Goal: Transaction & Acquisition: Purchase product/service

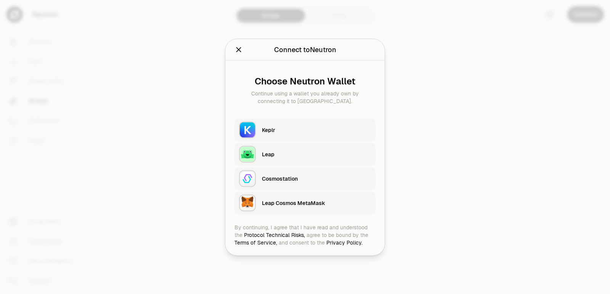
click at [279, 120] on button "Keplr" at bounding box center [304, 129] width 141 height 23
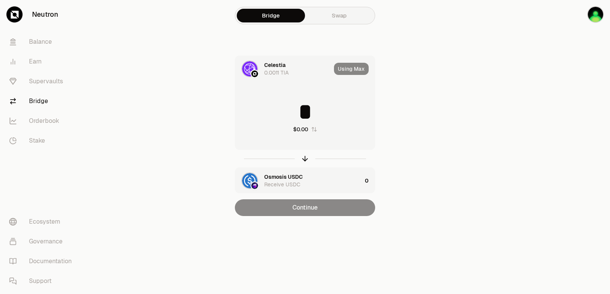
drag, startPoint x: 301, startPoint y: 159, endPoint x: 301, endPoint y: 134, distance: 24.8
click at [302, 159] on icon "button" at bounding box center [305, 159] width 8 height 8
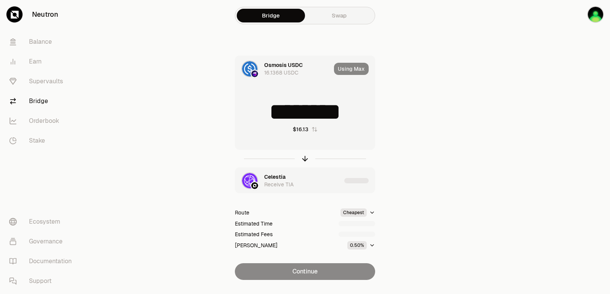
click at [293, 116] on input "********" at bounding box center [304, 112] width 139 height 23
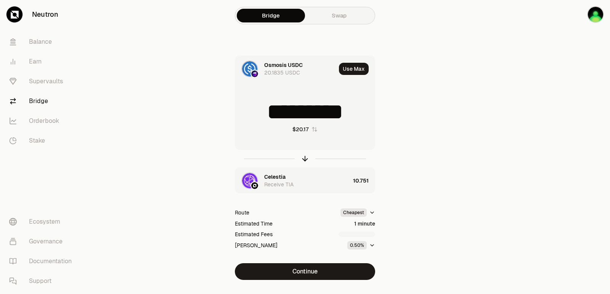
click at [295, 118] on input "*********" at bounding box center [304, 112] width 139 height 23
click at [304, 157] on icon "button" at bounding box center [305, 159] width 8 height 8
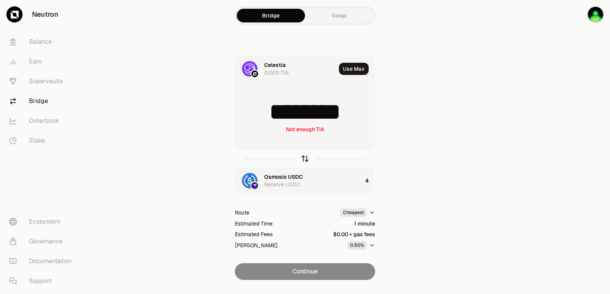
click at [304, 157] on icon "button" at bounding box center [305, 159] width 8 height 8
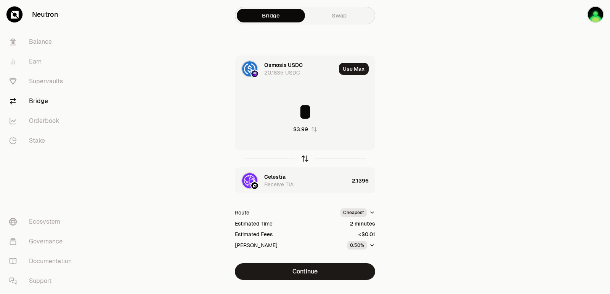
click at [304, 157] on icon "button" at bounding box center [305, 159] width 8 height 8
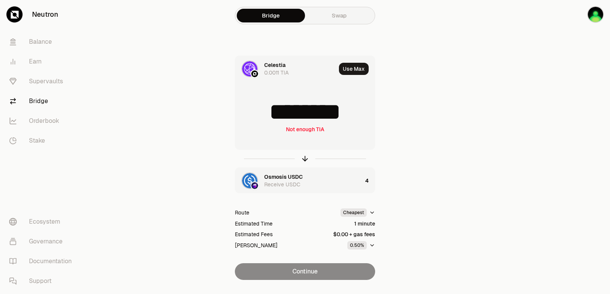
drag, startPoint x: 352, startPoint y: 114, endPoint x: 306, endPoint y: 114, distance: 45.7
click at [306, 114] on input "********" at bounding box center [304, 112] width 139 height 23
type input "******"
click at [306, 162] on icon "button" at bounding box center [305, 159] width 8 height 8
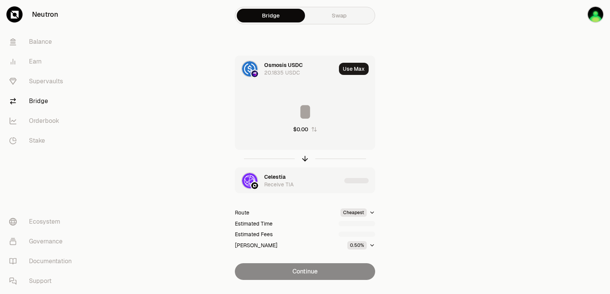
type input "********"
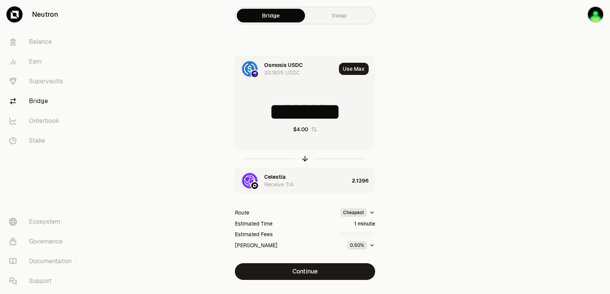
click at [272, 176] on div "Celestia" at bounding box center [274, 177] width 21 height 8
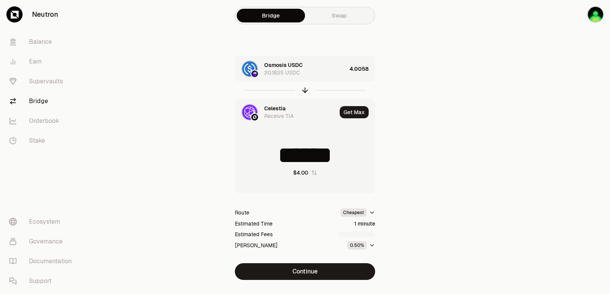
click at [277, 106] on div "Celestia" at bounding box center [274, 109] width 21 height 8
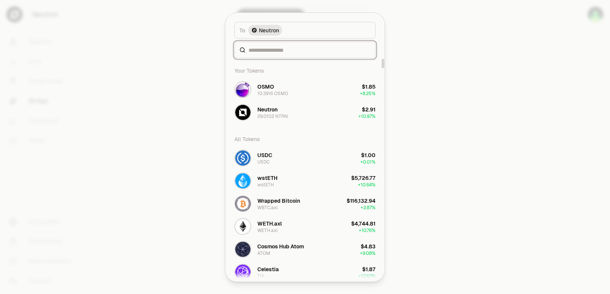
click at [274, 50] on input at bounding box center [309, 50] width 122 height 8
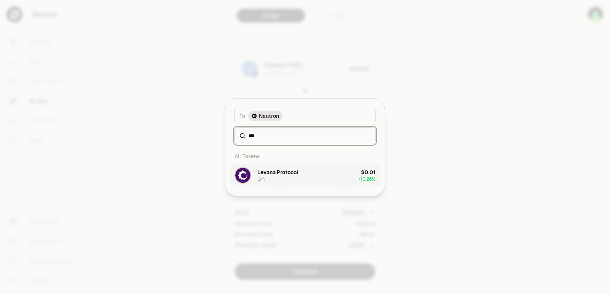
type input "***"
click at [274, 182] on div "Levana Protocol LVN" at bounding box center [277, 176] width 41 height 14
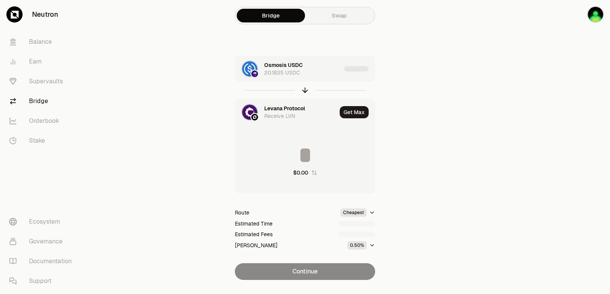
type input "**********"
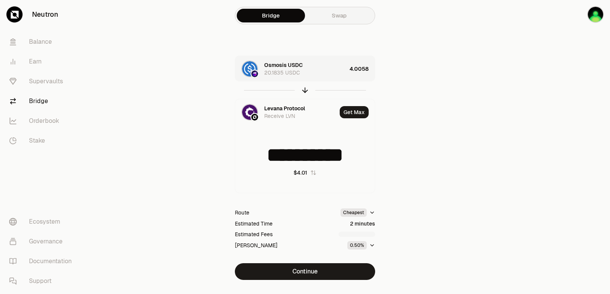
click at [338, 75] on div "Osmosis USDC 20.1835 USDC" at bounding box center [305, 68] width 82 height 15
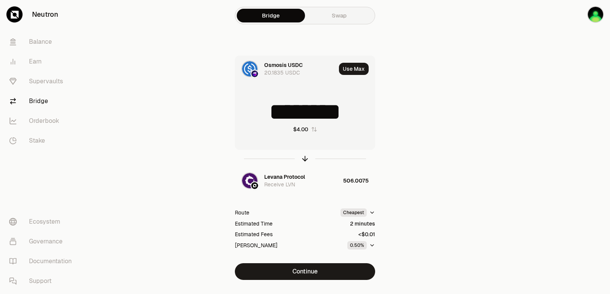
drag, startPoint x: 360, startPoint y: 110, endPoint x: 310, endPoint y: 110, distance: 49.5
click at [310, 110] on input "********" at bounding box center [304, 112] width 139 height 23
click at [304, 160] on icon "button" at bounding box center [305, 159] width 8 height 8
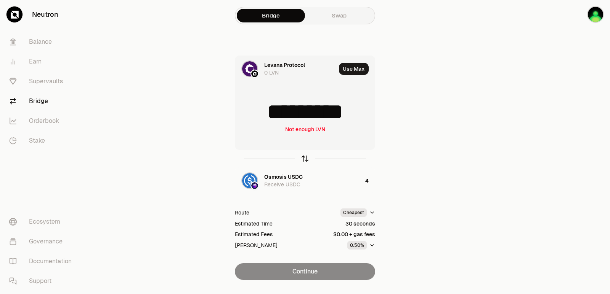
click at [304, 160] on icon "button" at bounding box center [305, 159] width 8 height 8
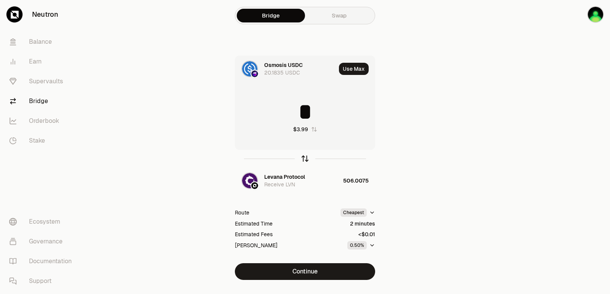
click at [304, 160] on icon "button" at bounding box center [305, 159] width 8 height 8
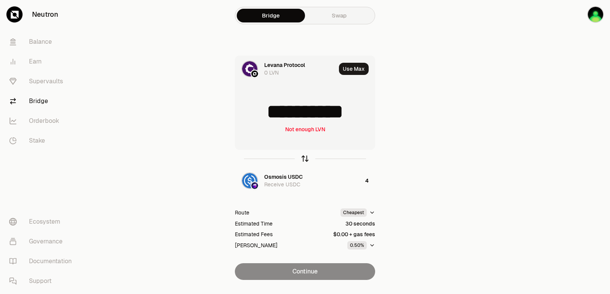
click at [304, 160] on icon "button" at bounding box center [305, 159] width 8 height 8
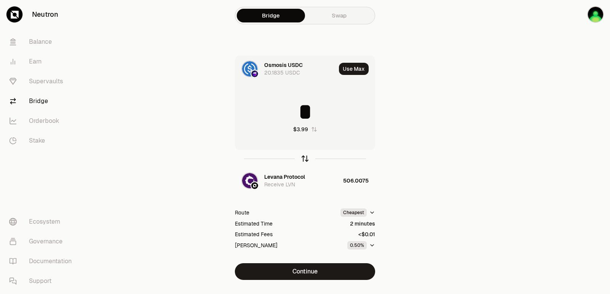
click at [304, 160] on icon "button" at bounding box center [305, 159] width 8 height 8
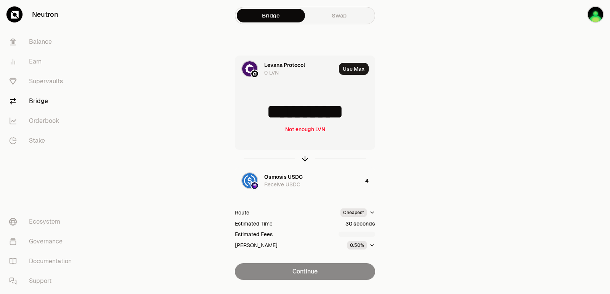
click at [301, 112] on input "**********" at bounding box center [304, 112] width 139 height 23
click at [304, 160] on icon "button" at bounding box center [305, 159] width 8 height 8
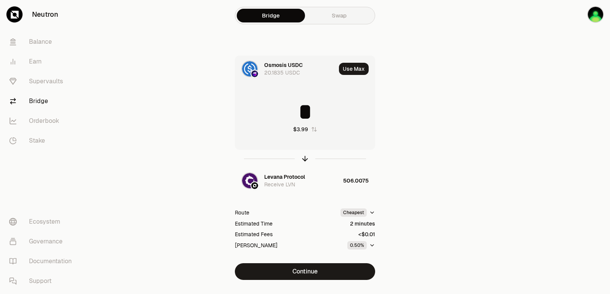
click at [294, 116] on input "*" at bounding box center [304, 112] width 139 height 23
click at [302, 158] on icon "button" at bounding box center [305, 159] width 8 height 8
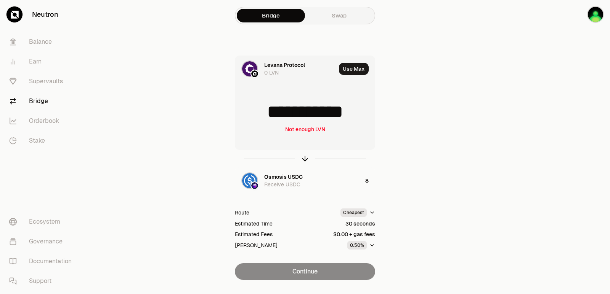
drag, startPoint x: 363, startPoint y: 115, endPoint x: 268, endPoint y: 115, distance: 95.6
click at [268, 115] on input "**********" at bounding box center [304, 112] width 139 height 23
type input "****"
click at [304, 157] on icon "button" at bounding box center [305, 159] width 8 height 8
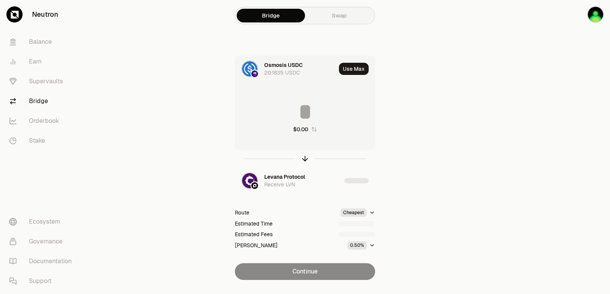
click at [304, 110] on input at bounding box center [304, 112] width 139 height 23
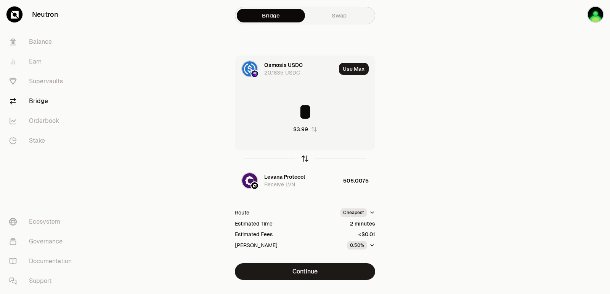
click at [302, 155] on icon "button" at bounding box center [305, 159] width 8 height 8
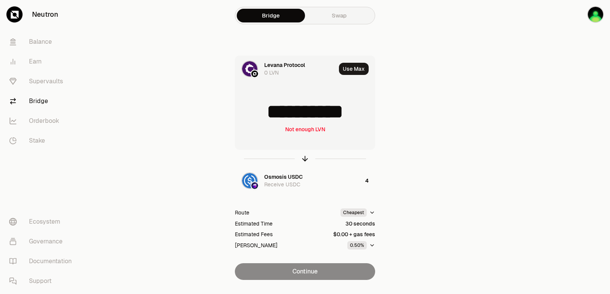
drag, startPoint x: 366, startPoint y: 112, endPoint x: 272, endPoint y: 112, distance: 94.5
click at [272, 112] on input "**********" at bounding box center [304, 112] width 139 height 23
type input "***"
click at [306, 157] on icon "button" at bounding box center [305, 159] width 8 height 8
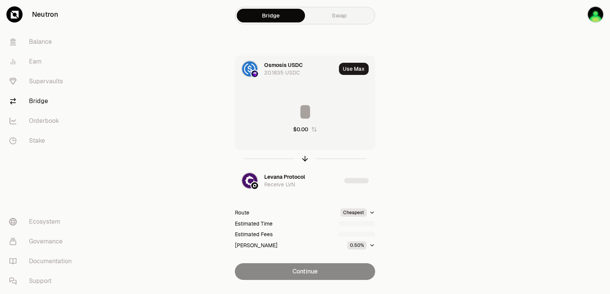
click at [294, 108] on input at bounding box center [304, 112] width 139 height 23
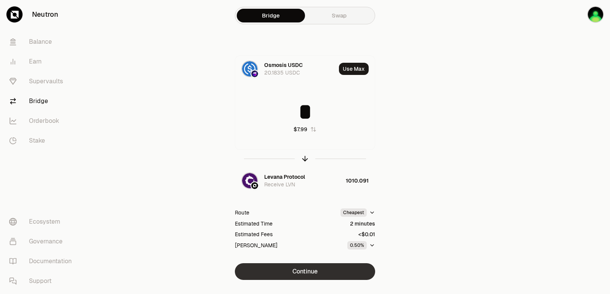
type input "*"
click at [318, 267] on button "Continue" at bounding box center [305, 272] width 140 height 17
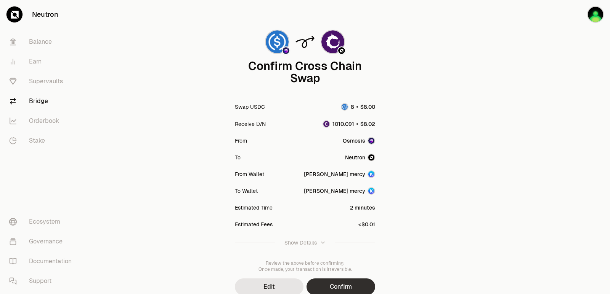
scroll to position [63, 0]
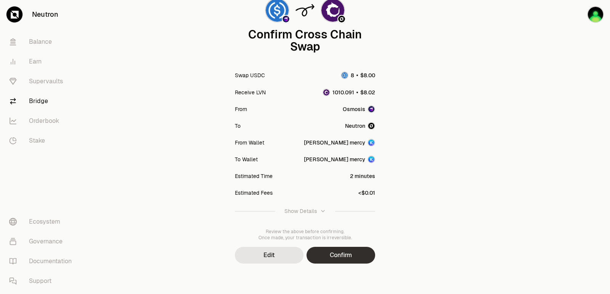
click at [330, 259] on button "Confirm" at bounding box center [340, 255] width 69 height 17
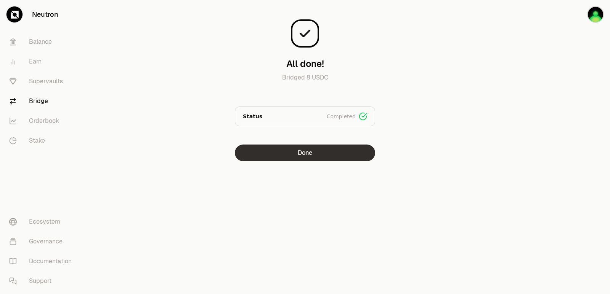
click at [283, 157] on button "Done" at bounding box center [305, 153] width 140 height 17
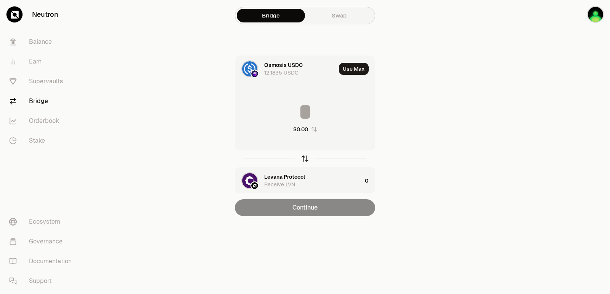
click at [305, 160] on icon "button" at bounding box center [305, 159] width 0 height 5
click at [350, 69] on button "Use Max" at bounding box center [354, 69] width 30 height 12
type input "**********"
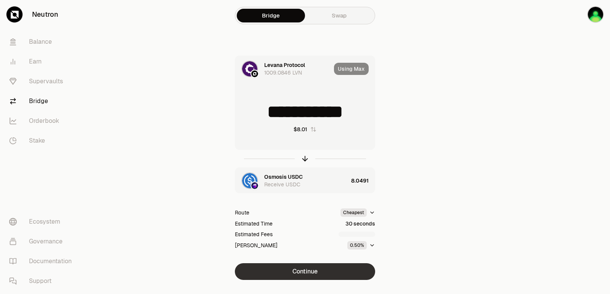
click at [312, 271] on button "Continue" at bounding box center [305, 272] width 140 height 17
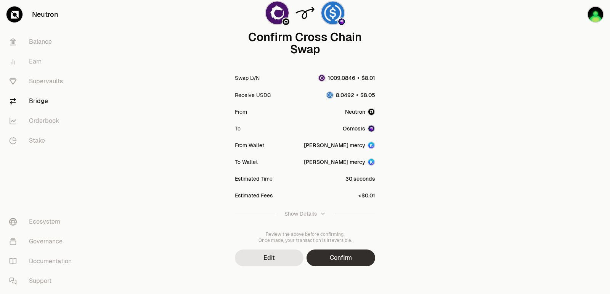
scroll to position [63, 0]
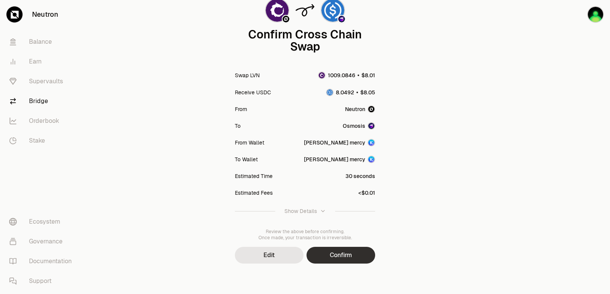
click at [349, 252] on button "Confirm" at bounding box center [340, 255] width 69 height 17
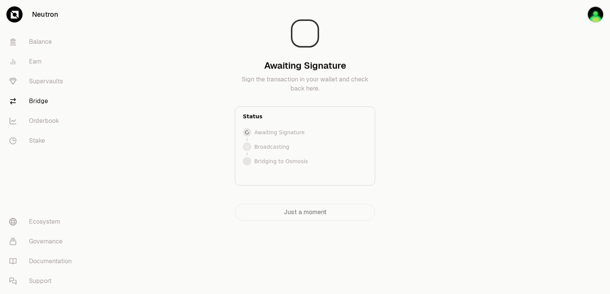
scroll to position [0, 0]
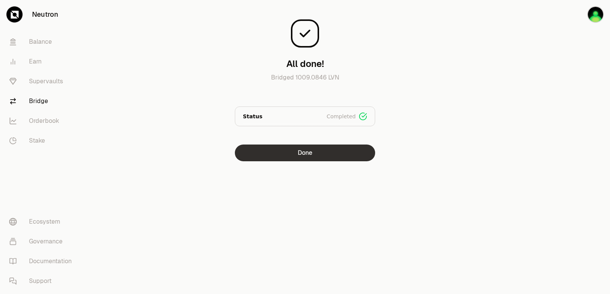
click at [265, 160] on button "Done" at bounding box center [305, 153] width 140 height 17
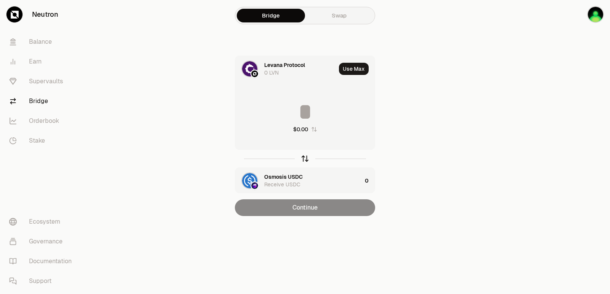
click at [302, 160] on icon "button" at bounding box center [305, 159] width 8 height 8
click at [286, 114] on input at bounding box center [304, 112] width 139 height 23
click at [290, 105] on input at bounding box center [304, 112] width 139 height 23
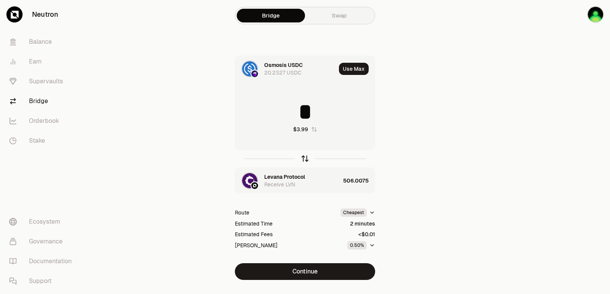
click at [302, 156] on icon "button" at bounding box center [305, 159] width 8 height 8
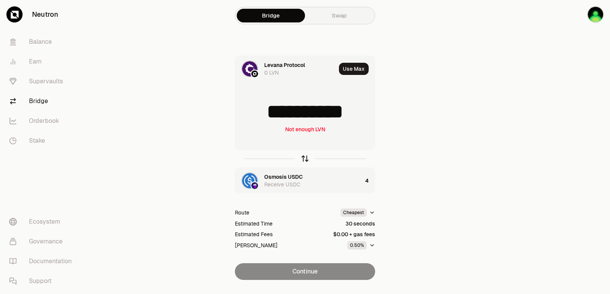
click at [303, 155] on icon "button" at bounding box center [305, 159] width 8 height 8
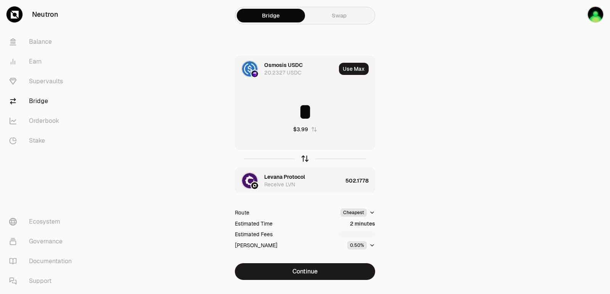
click at [303, 155] on icon "button" at bounding box center [305, 159] width 8 height 8
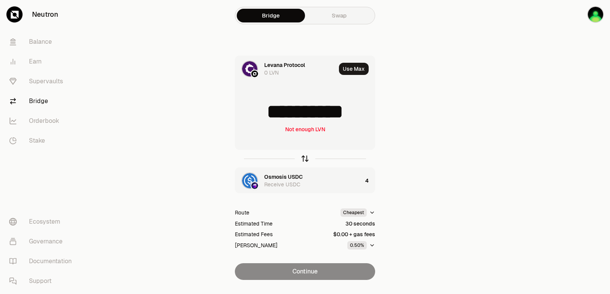
click at [303, 155] on icon "button" at bounding box center [305, 159] width 8 height 8
type input "*"
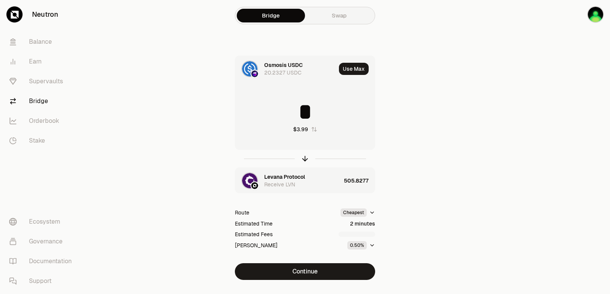
click at [290, 181] on div "Receive LVN" at bounding box center [279, 185] width 31 height 8
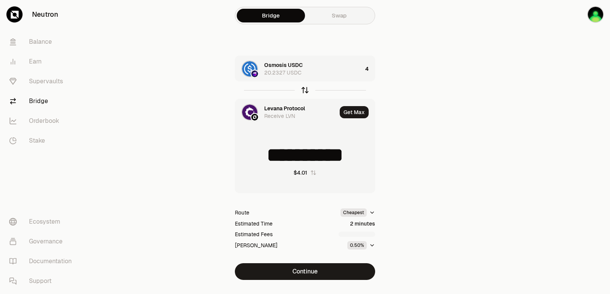
click at [305, 92] on icon "button" at bounding box center [305, 90] width 0 height 5
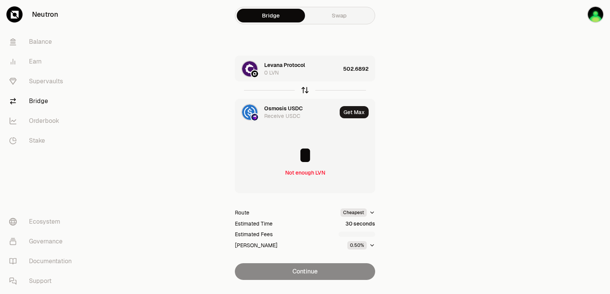
click at [305, 92] on icon "button" at bounding box center [305, 90] width 0 height 5
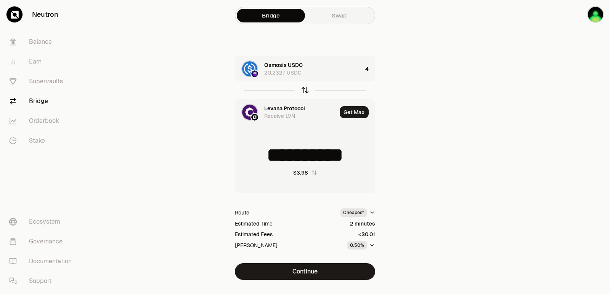
click at [304, 88] on icon "button" at bounding box center [304, 89] width 5 height 2
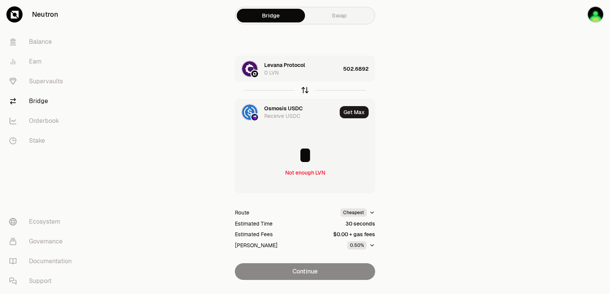
click at [304, 88] on icon "button" at bounding box center [304, 89] width 5 height 2
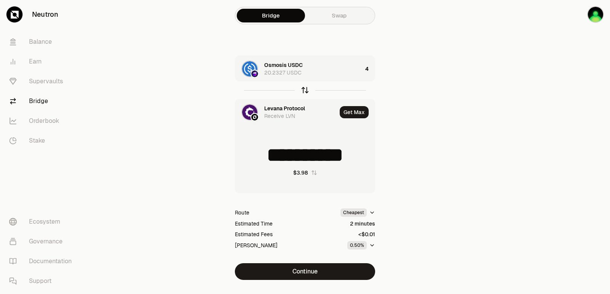
click at [304, 88] on icon "button" at bounding box center [304, 89] width 5 height 2
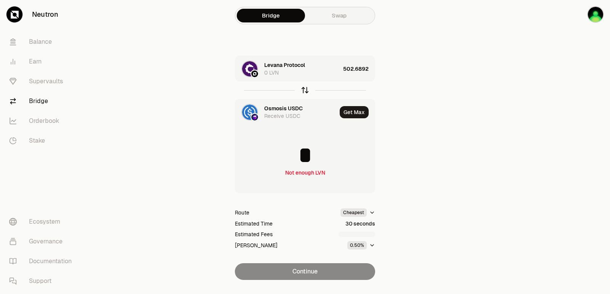
click at [304, 88] on icon "button" at bounding box center [304, 89] width 5 height 2
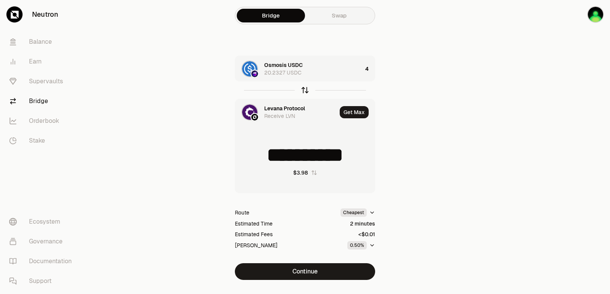
click at [306, 92] on icon "button" at bounding box center [305, 90] width 8 height 8
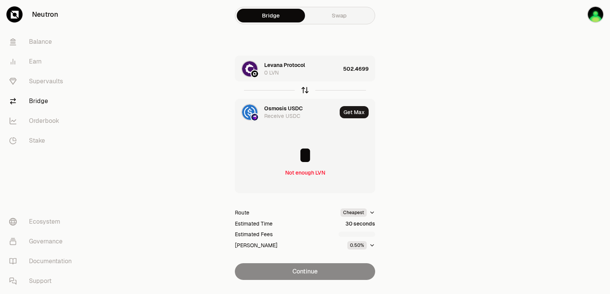
click at [305, 92] on icon "button" at bounding box center [305, 90] width 8 height 8
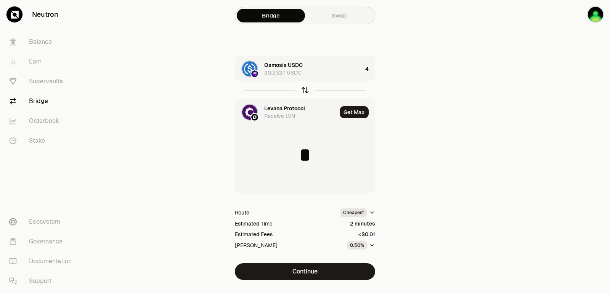
type input "**********"
click at [279, 110] on div "Levana Protocol" at bounding box center [284, 109] width 41 height 8
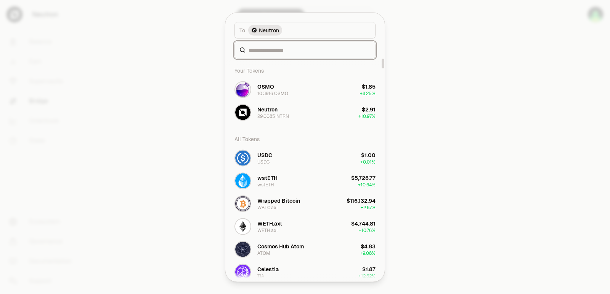
click at [271, 48] on input at bounding box center [309, 50] width 122 height 8
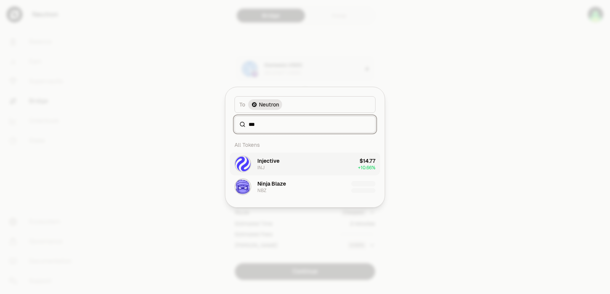
type input "***"
click at [289, 166] on button "Injective INJ $14.77 + 10.66%" at bounding box center [305, 164] width 150 height 23
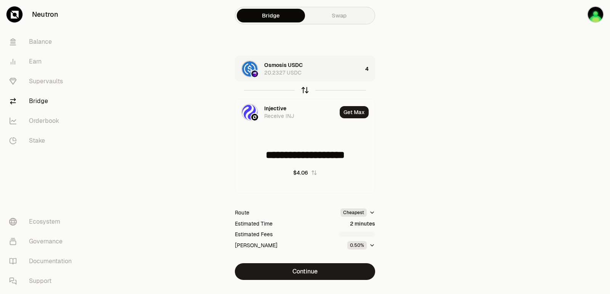
click at [306, 88] on icon "button" at bounding box center [305, 90] width 8 height 8
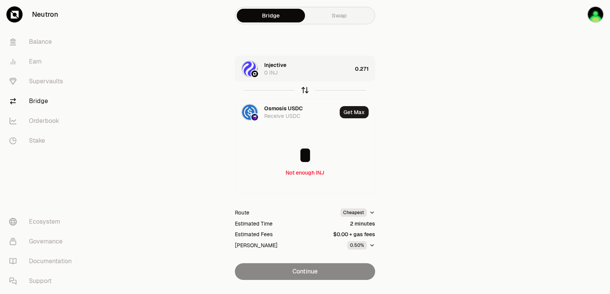
click at [306, 88] on icon "button" at bounding box center [305, 90] width 8 height 8
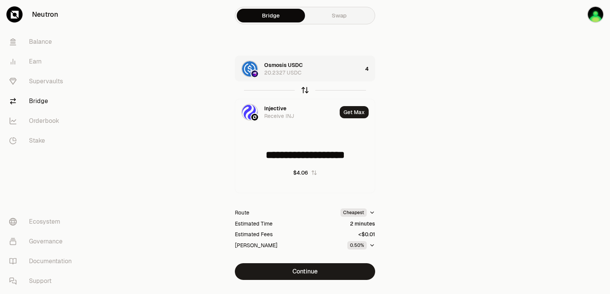
click at [305, 90] on icon "button" at bounding box center [305, 90] width 0 height 5
type input "*"
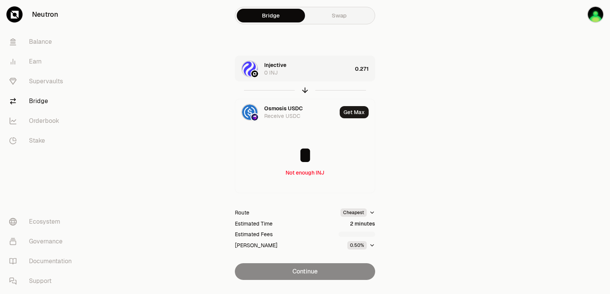
click at [314, 73] on div "Injective 0 INJ" at bounding box center [308, 68] width 88 height 15
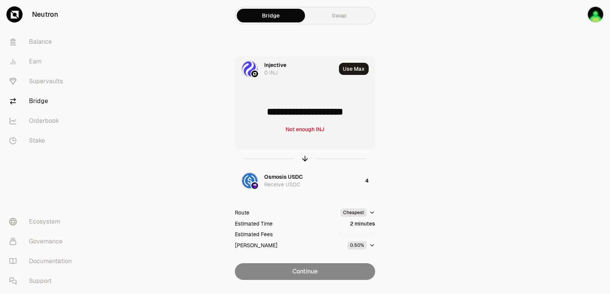
drag, startPoint x: 368, startPoint y: 114, endPoint x: 267, endPoint y: 122, distance: 101.7
click at [267, 122] on input "**********" at bounding box center [304, 112] width 139 height 23
type input "******"
click at [302, 159] on icon "button" at bounding box center [304, 158] width 5 height 2
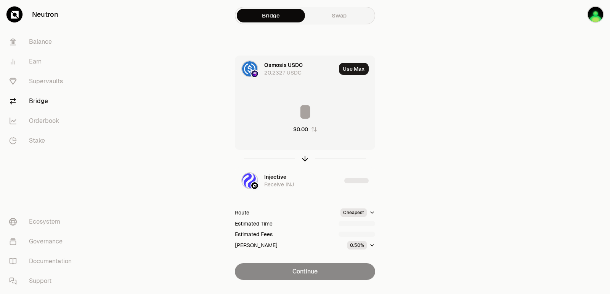
click at [294, 114] on input at bounding box center [304, 112] width 139 height 23
drag, startPoint x: 362, startPoint y: 111, endPoint x: 291, endPoint y: 109, distance: 71.6
click at [291, 109] on input "********" at bounding box center [304, 112] width 139 height 23
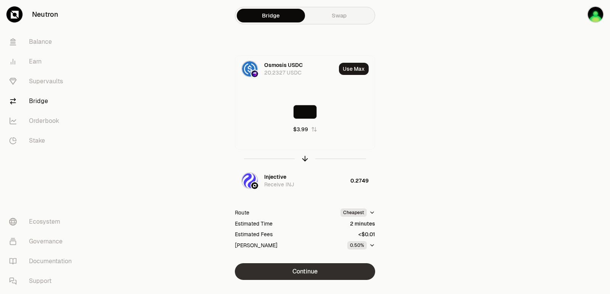
type input "***"
click at [290, 275] on button "Continue" at bounding box center [305, 272] width 140 height 17
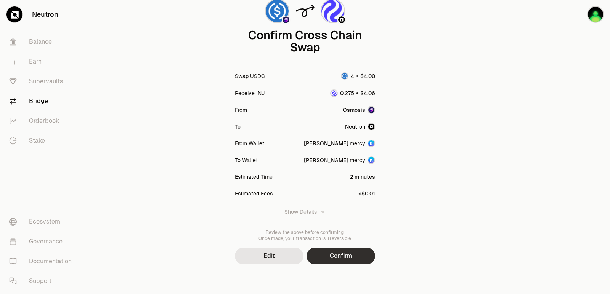
scroll to position [63, 0]
click at [331, 254] on button "Confirm" at bounding box center [340, 255] width 69 height 17
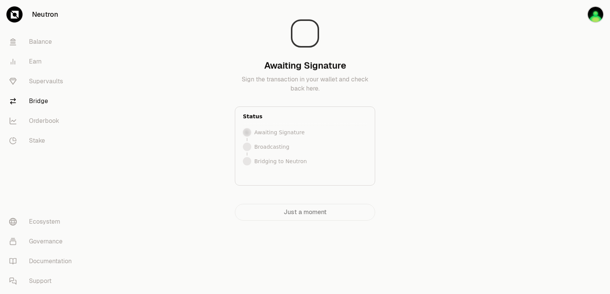
scroll to position [0, 0]
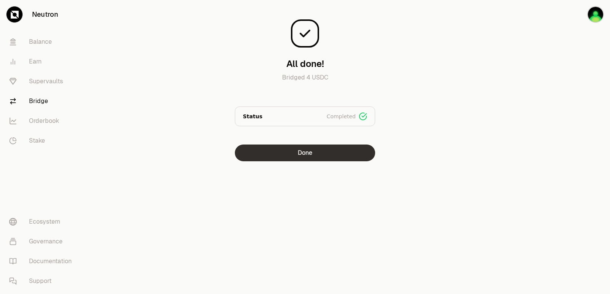
click at [307, 159] on button "Done" at bounding box center [305, 153] width 140 height 17
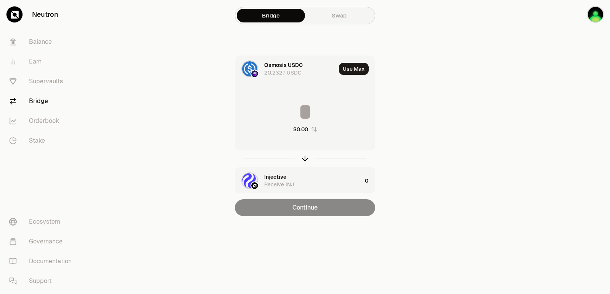
click at [305, 163] on div at bounding box center [305, 159] width 140 height 18
click at [304, 160] on icon "button" at bounding box center [305, 159] width 8 height 8
click at [351, 67] on button "Use Max" at bounding box center [354, 69] width 30 height 12
type input "**********"
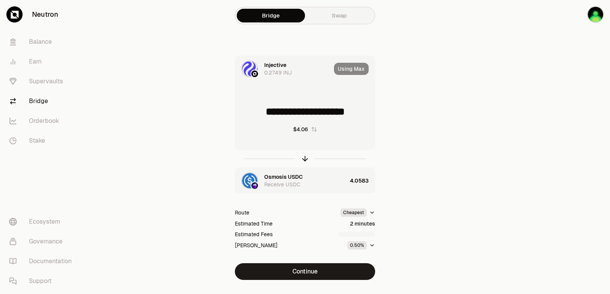
click at [304, 274] on button "Continue" at bounding box center [305, 272] width 140 height 17
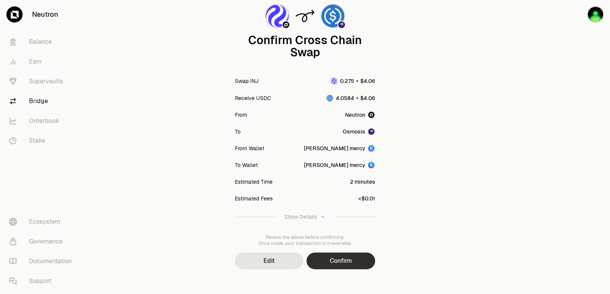
scroll to position [63, 0]
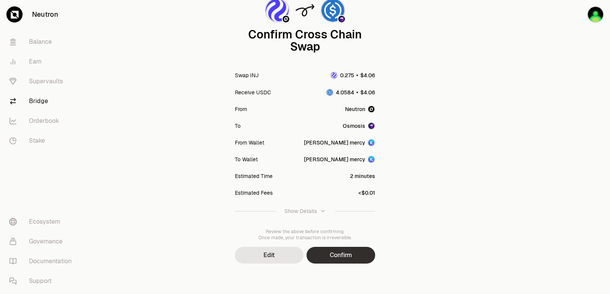
click at [358, 259] on button "Confirm" at bounding box center [340, 255] width 69 height 17
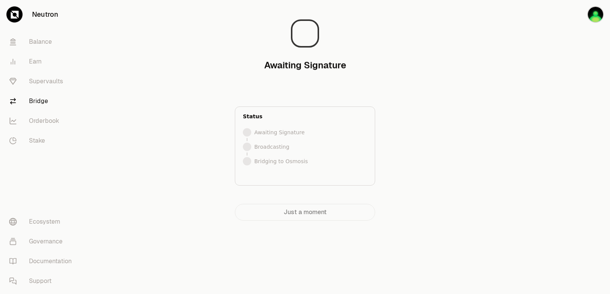
scroll to position [0, 0]
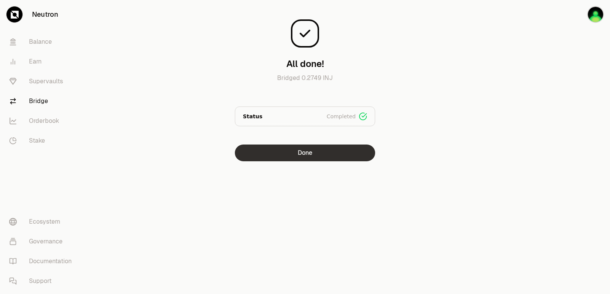
click at [311, 149] on button "Done" at bounding box center [305, 153] width 140 height 17
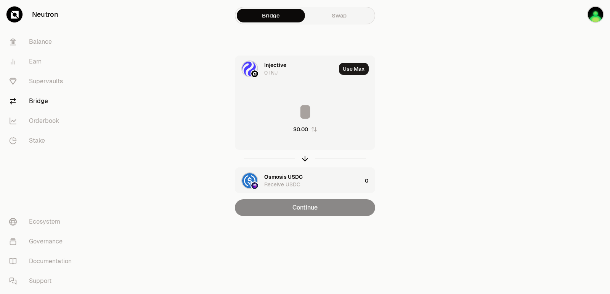
click at [271, 63] on div "Injective" at bounding box center [275, 65] width 22 height 8
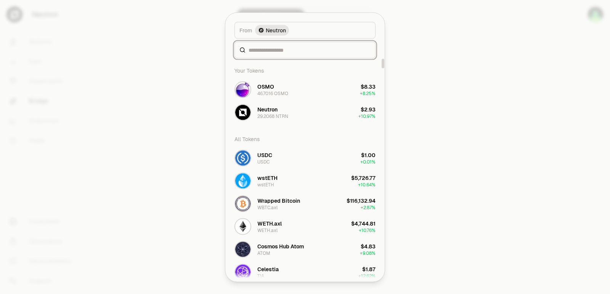
click at [277, 52] on input at bounding box center [309, 50] width 122 height 8
click at [280, 89] on div "OSMO 46.7016 OSMO" at bounding box center [272, 90] width 31 height 14
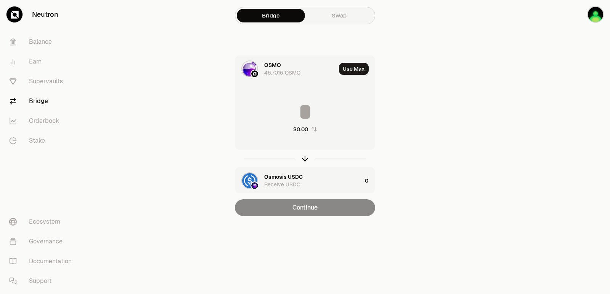
click at [278, 175] on div "Osmosis USDC" at bounding box center [283, 177] width 38 height 8
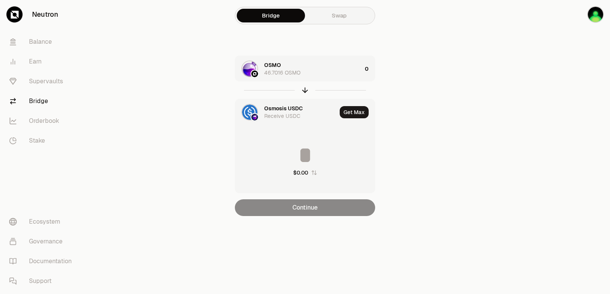
click at [277, 108] on div "Osmosis USDC" at bounding box center [283, 109] width 38 height 8
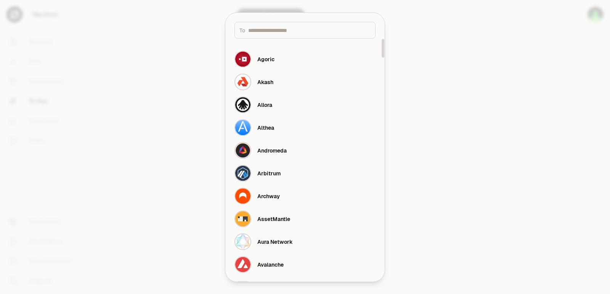
click at [276, 30] on input at bounding box center [309, 30] width 122 height 8
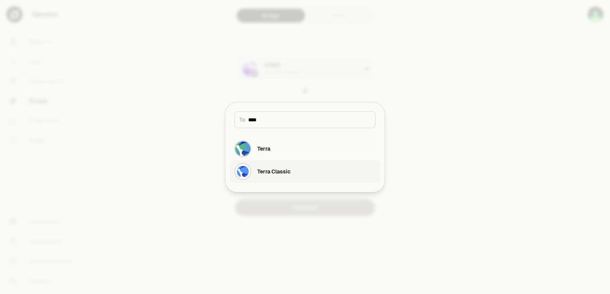
type input "****"
click at [285, 171] on div "Terra Classic" at bounding box center [273, 172] width 33 height 8
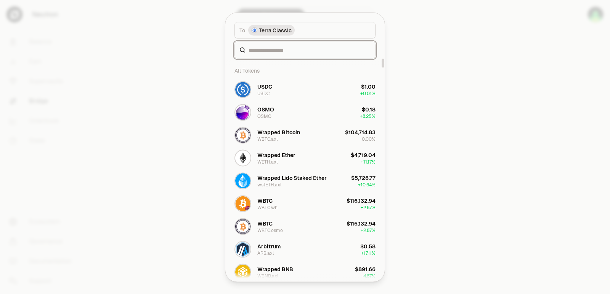
click at [265, 50] on input at bounding box center [309, 50] width 122 height 8
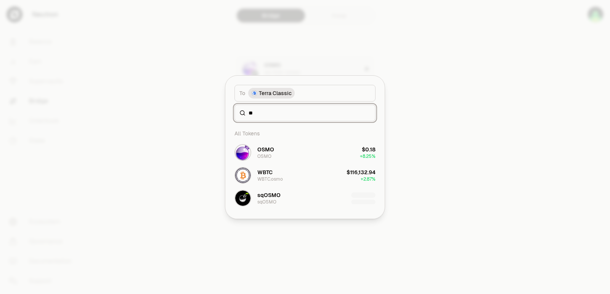
type input "*"
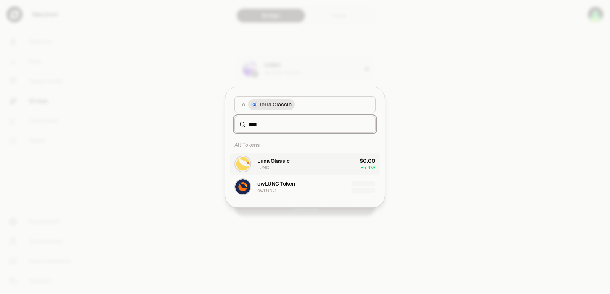
type input "****"
click at [278, 165] on div "Luna Classic" at bounding box center [273, 161] width 32 height 8
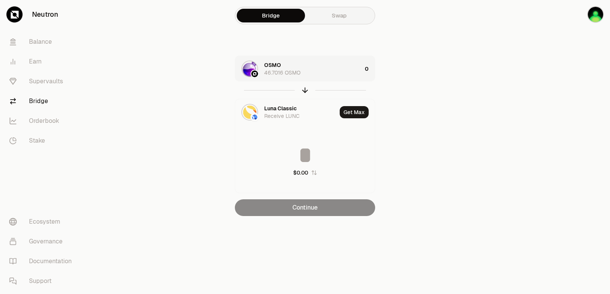
click at [318, 74] on div "OSMO 46.7016 OSMO" at bounding box center [313, 68] width 98 height 15
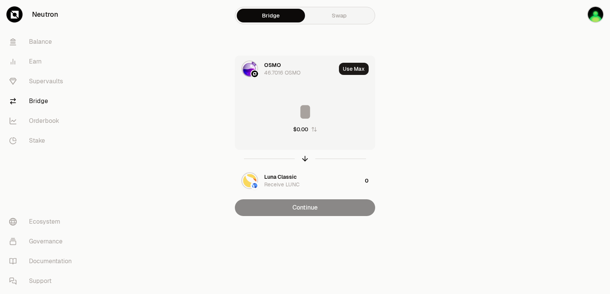
click at [300, 123] on input at bounding box center [304, 112] width 139 height 23
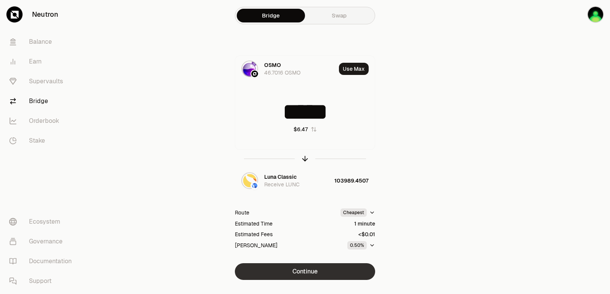
type input "*****"
click at [309, 272] on button "Continue" at bounding box center [305, 272] width 140 height 17
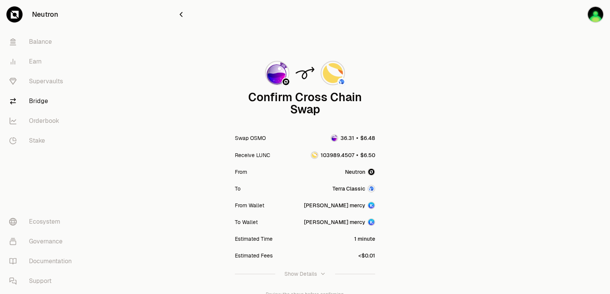
scroll to position [63, 0]
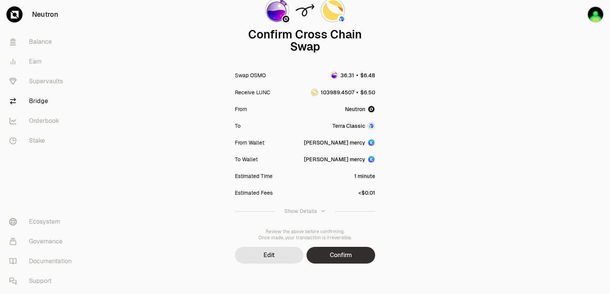
click at [337, 249] on button "Confirm" at bounding box center [340, 255] width 69 height 17
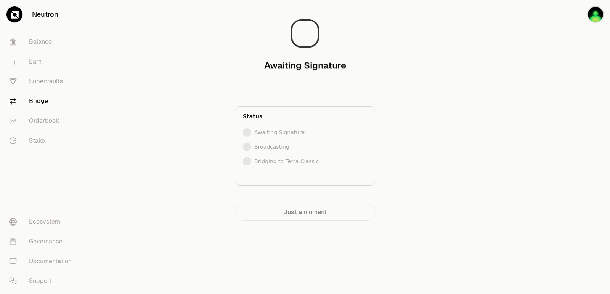
scroll to position [0, 0]
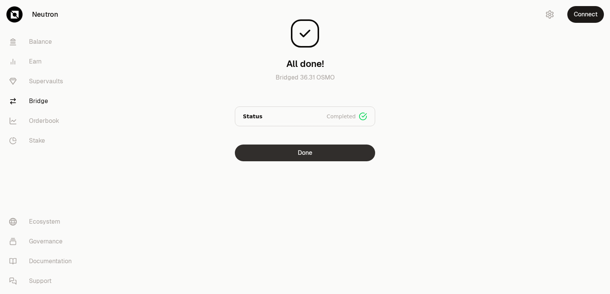
click at [309, 152] on button "Done" at bounding box center [305, 153] width 140 height 17
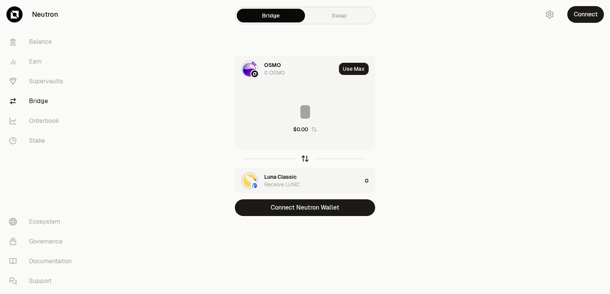
click at [305, 158] on icon "button" at bounding box center [305, 159] width 8 height 8
click at [285, 67] on div "Luna Classic" at bounding box center [280, 65] width 32 height 8
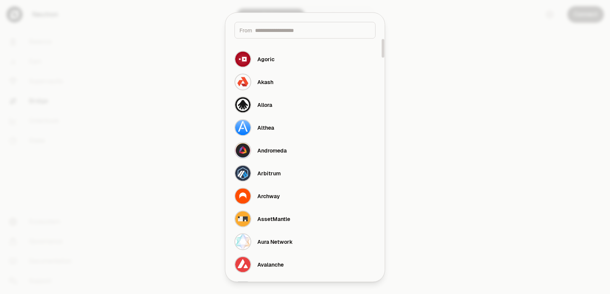
click at [546, 116] on div at bounding box center [305, 147] width 610 height 294
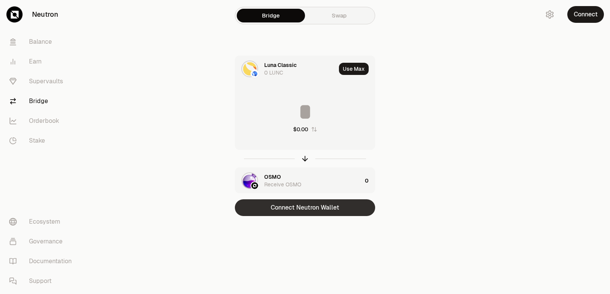
click at [323, 212] on button "Connect Neutron Wallet" at bounding box center [305, 208] width 140 height 17
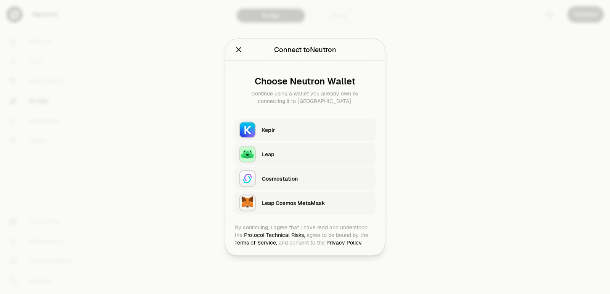
click at [297, 132] on div "Keplr" at bounding box center [316, 130] width 109 height 8
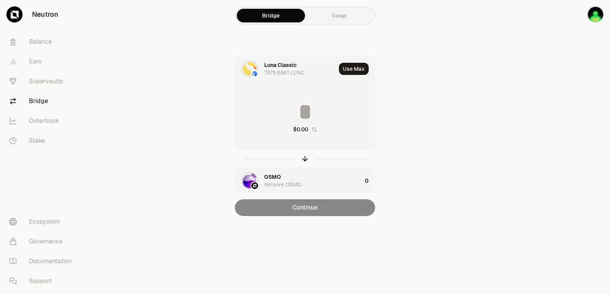
click at [416, 165] on div "[PERSON_NAME] Classic 7979.6861 LUNC Use Max $0.00 OSMO Receive OSMO 0 Continue" at bounding box center [305, 136] width 256 height 161
